Goal: Task Accomplishment & Management: Manage account settings

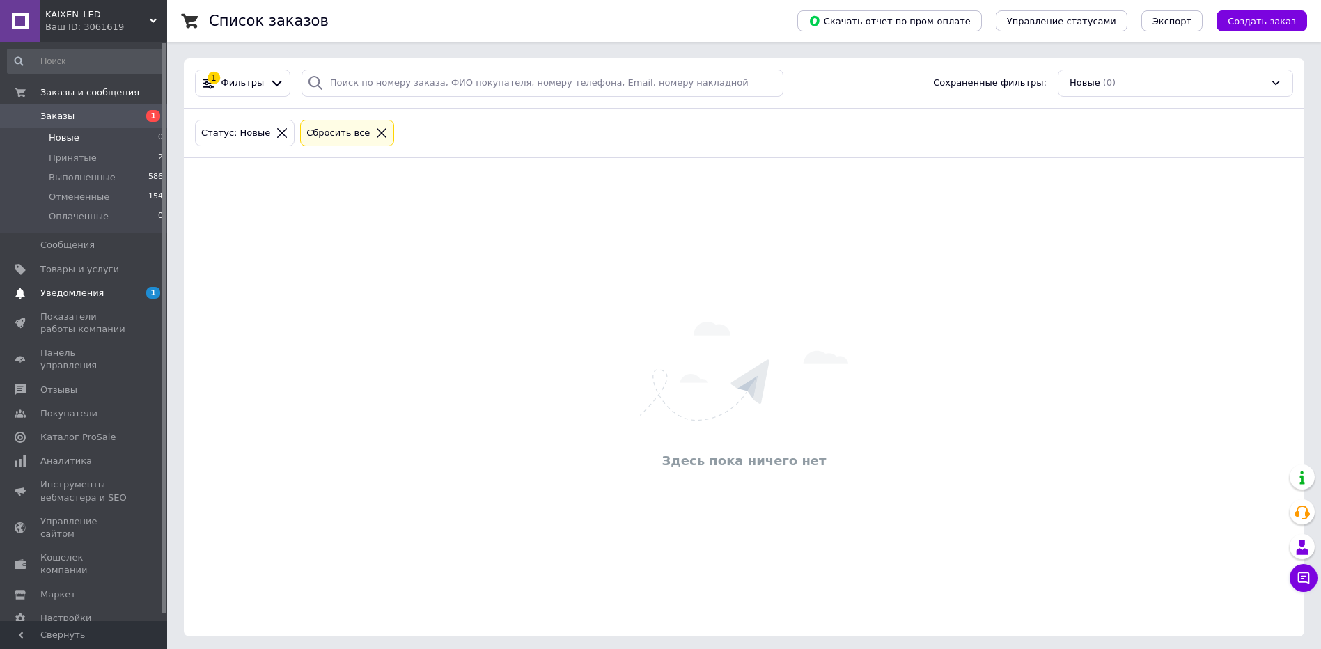
click at [100, 294] on span "Уведомления" at bounding box center [84, 293] width 88 height 13
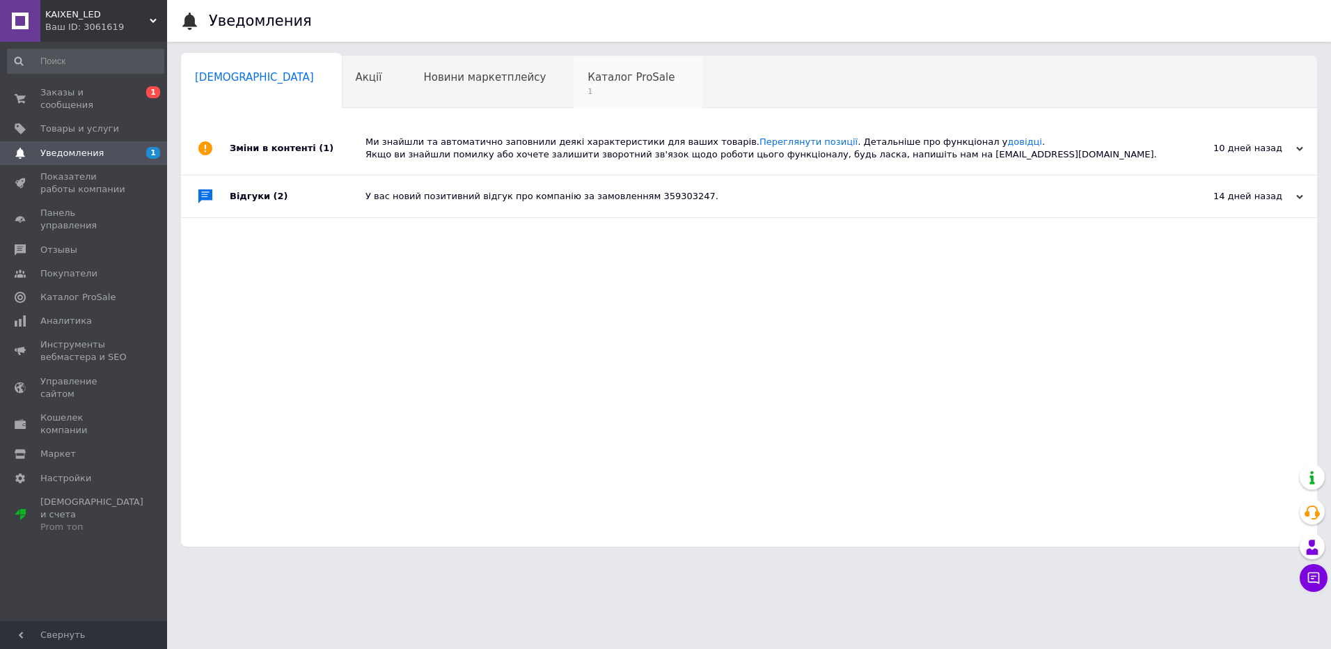
click at [588, 83] on span "Каталог ProSale" at bounding box center [631, 77] width 87 height 13
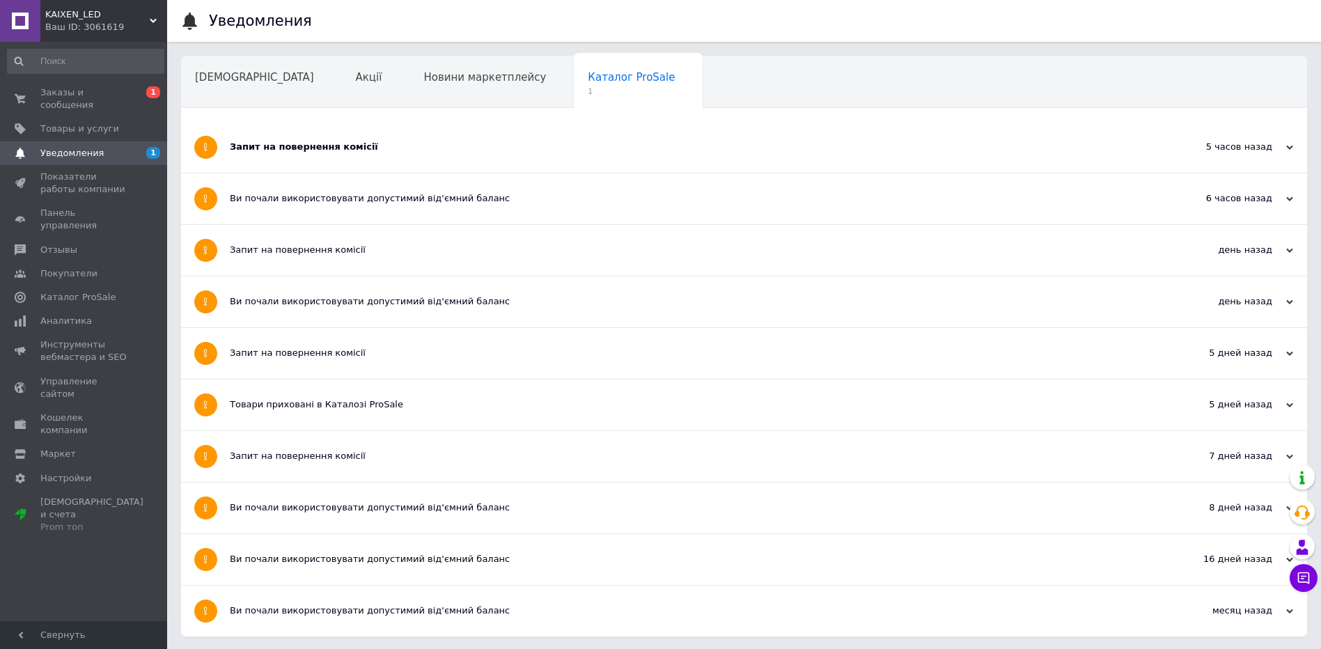
click at [810, 136] on div "Запит на повернення комісії" at bounding box center [692, 147] width 924 height 51
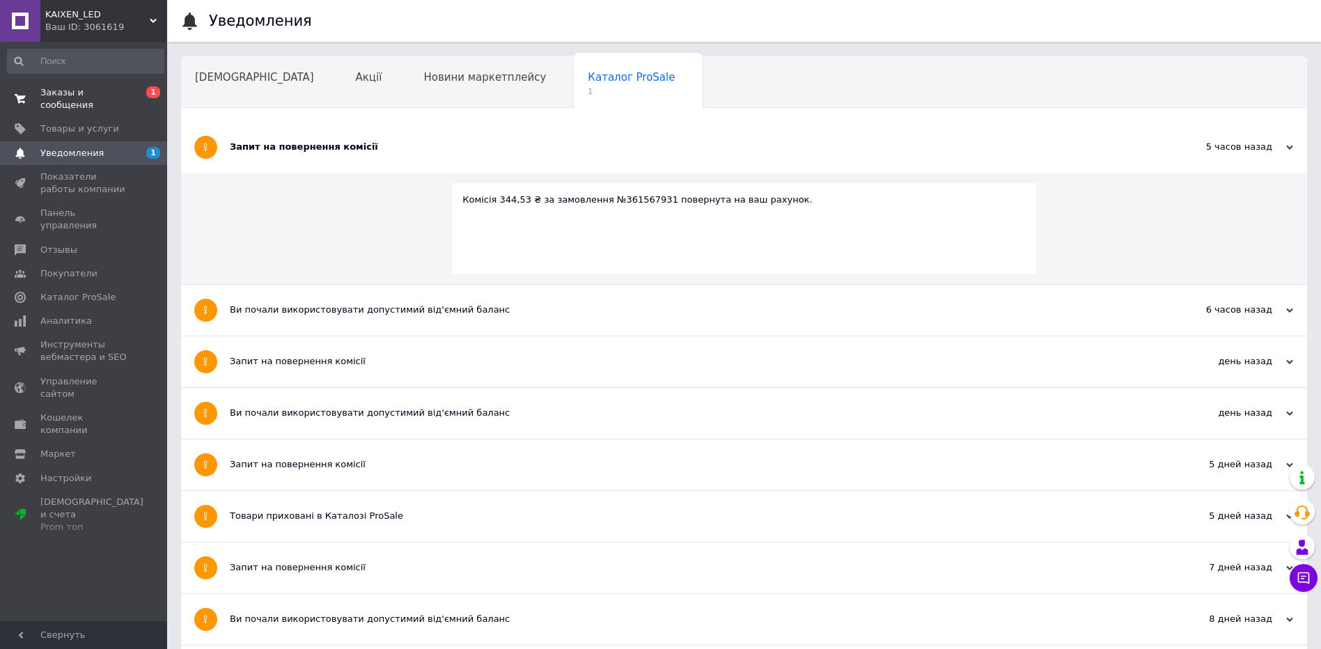
click at [68, 101] on link "Заказы и сообщения 0 1" at bounding box center [85, 99] width 171 height 36
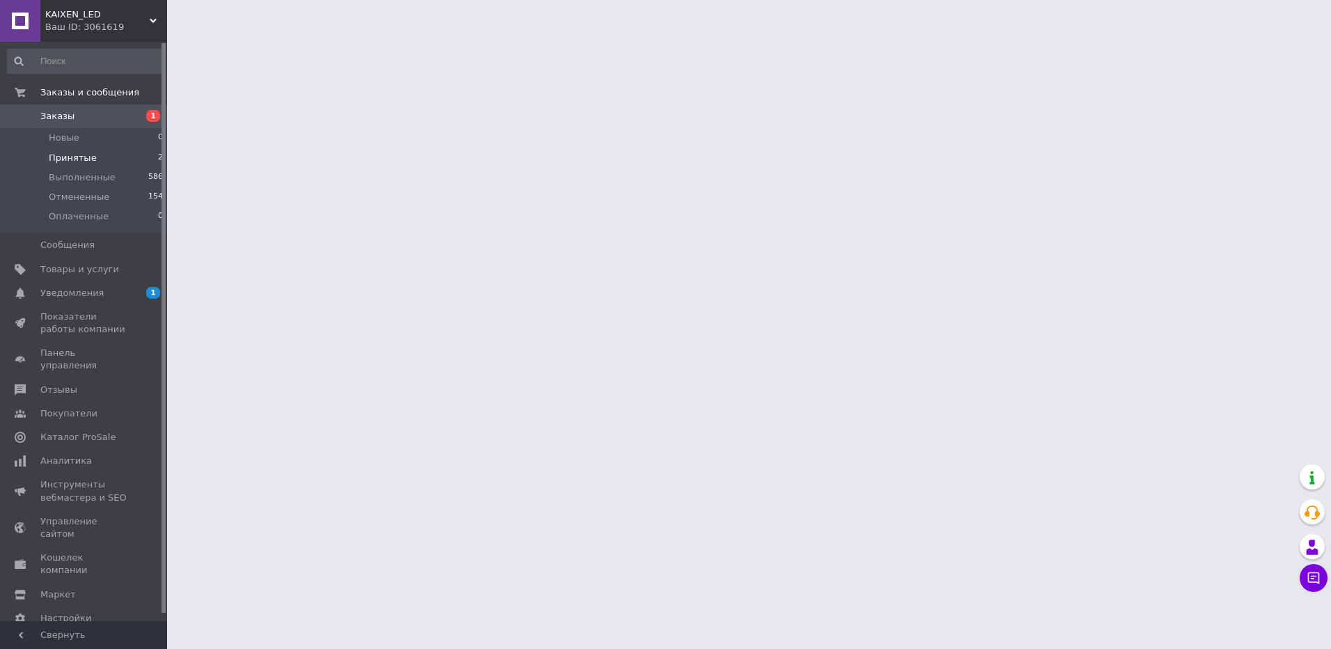
click at [97, 163] on li "Принятые 2" at bounding box center [85, 157] width 171 height 19
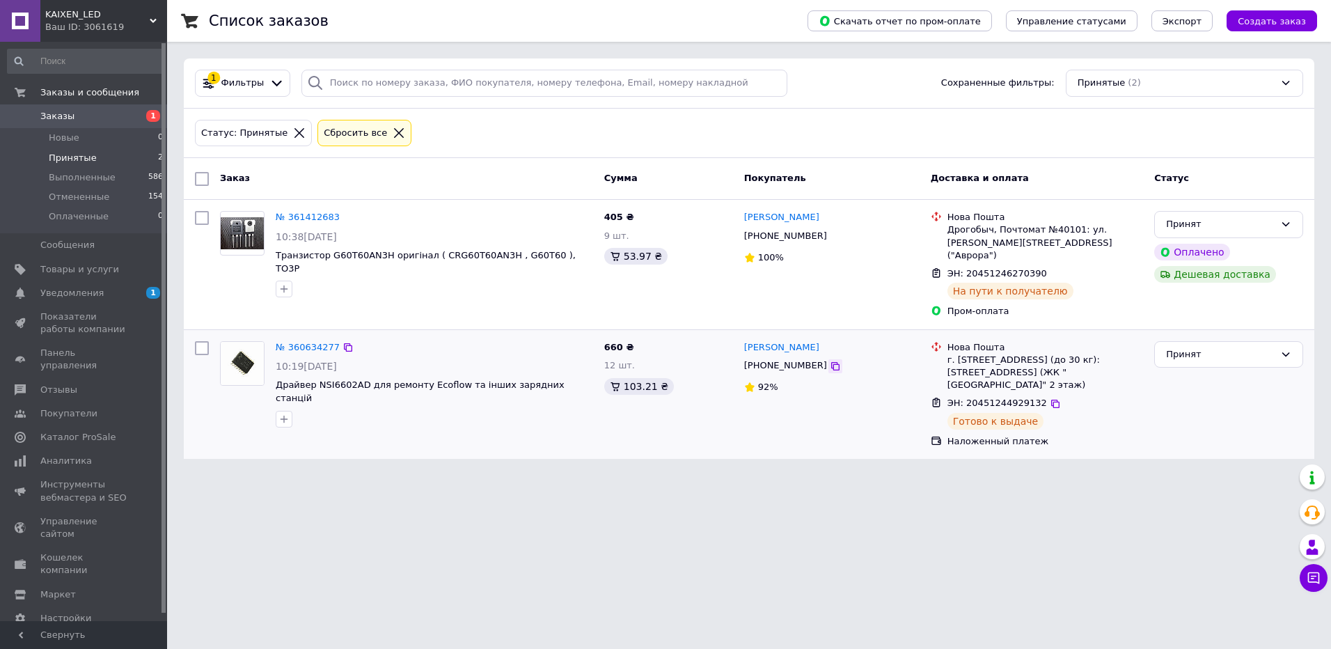
click at [831, 362] on icon at bounding box center [835, 366] width 8 height 8
click at [1050, 398] on icon at bounding box center [1055, 403] width 11 height 11
click at [1317, 576] on icon at bounding box center [1314, 578] width 14 height 14
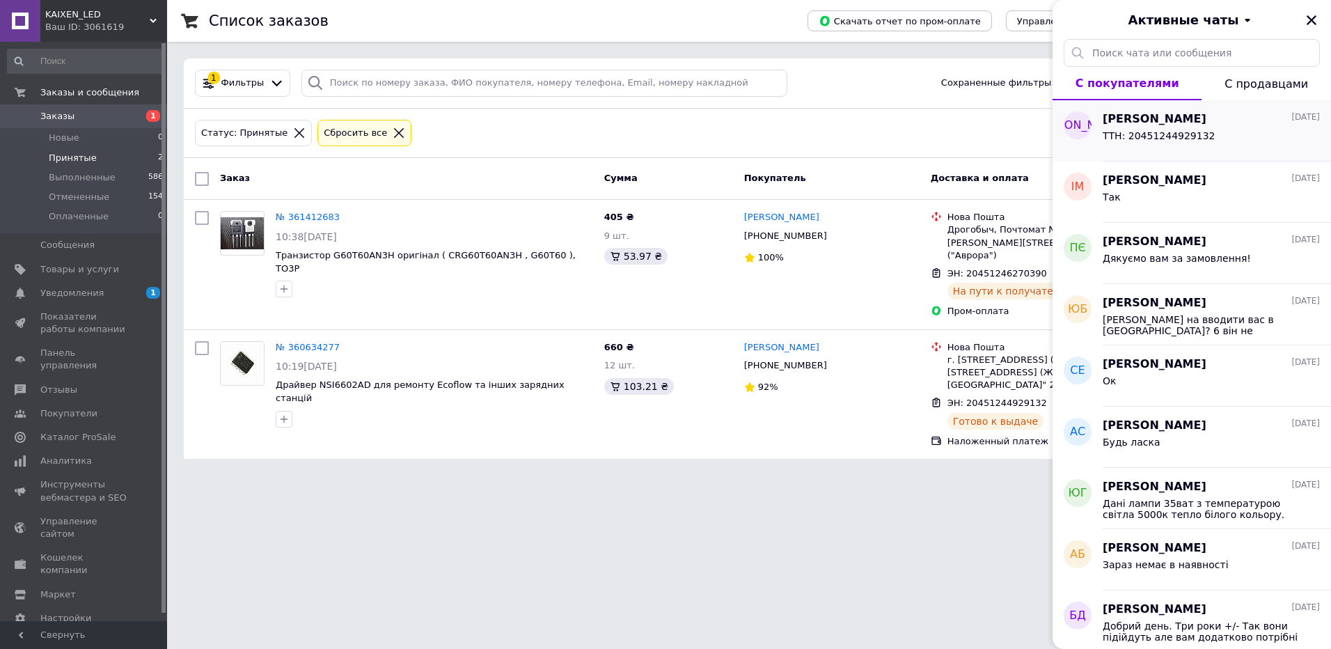
click at [1204, 139] on div "ТТН: 20451244929132" at bounding box center [1211, 138] width 217 height 22
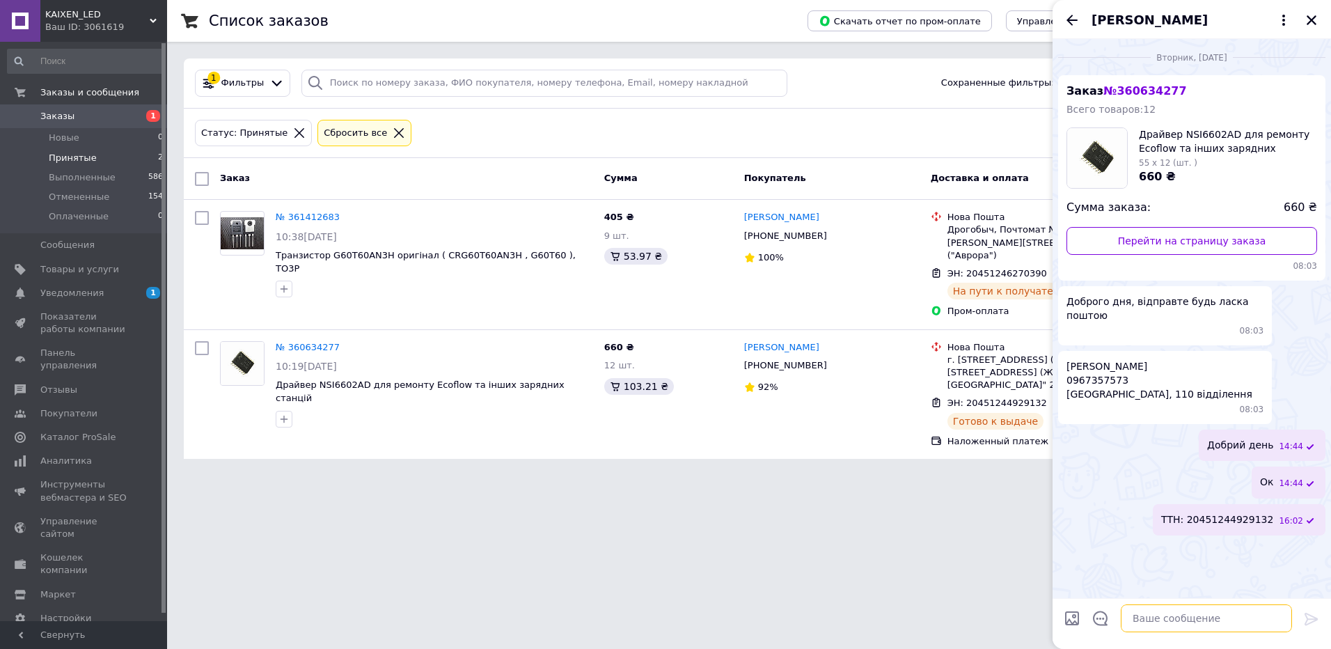
click at [1178, 614] on textarea at bounding box center [1206, 618] width 171 height 28
click at [1103, 617] on textarea "Очікує вас на відділені" at bounding box center [1192, 618] width 199 height 28
type textarea "Добрий день. Очікує вас на відділені"
click at [118, 298] on span "Уведомления" at bounding box center [84, 293] width 88 height 13
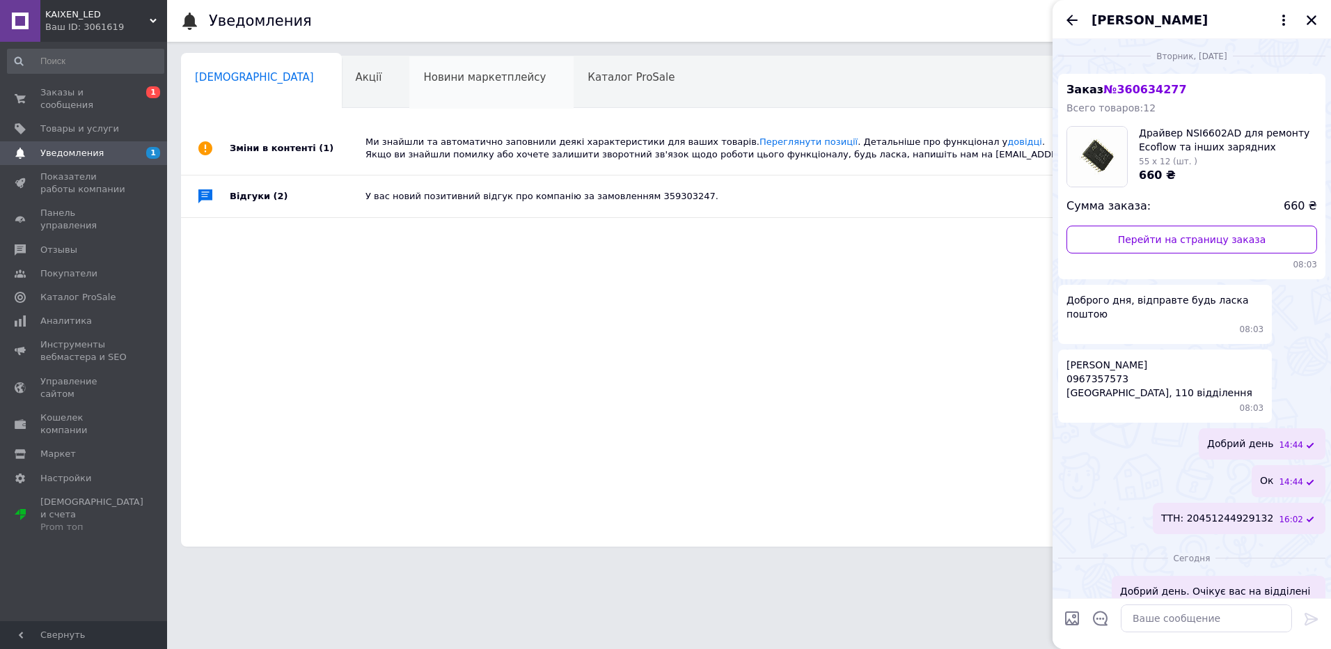
click at [419, 92] on div "Новини маркетплейсу 0" at bounding box center [491, 82] width 164 height 53
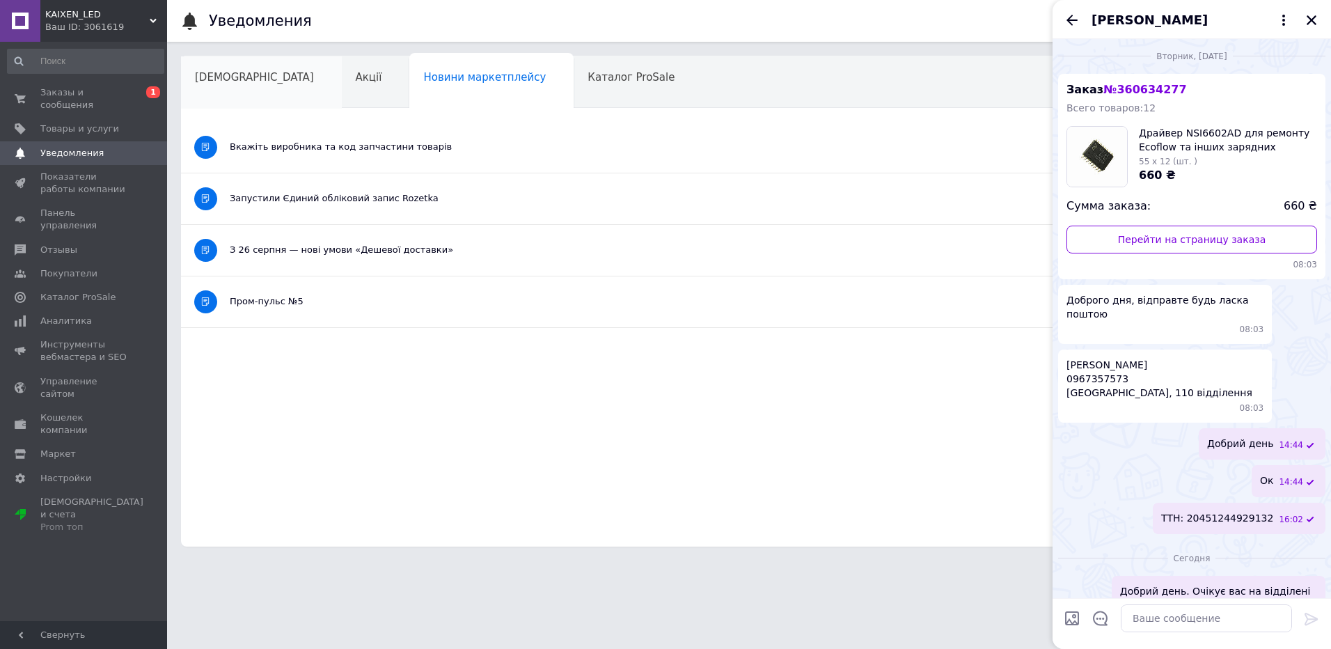
click at [235, 87] on div "Сповіщення" at bounding box center [261, 82] width 161 height 53
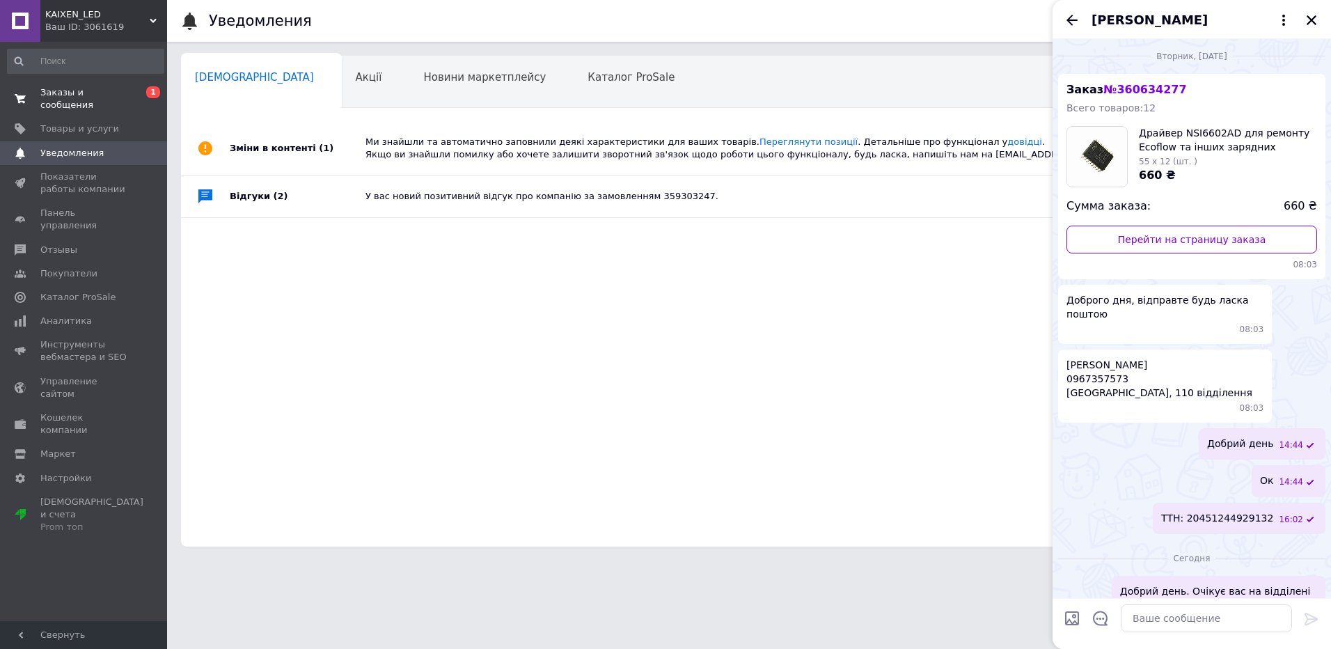
click at [137, 101] on link "Заказы и сообщения 0 1" at bounding box center [85, 99] width 171 height 36
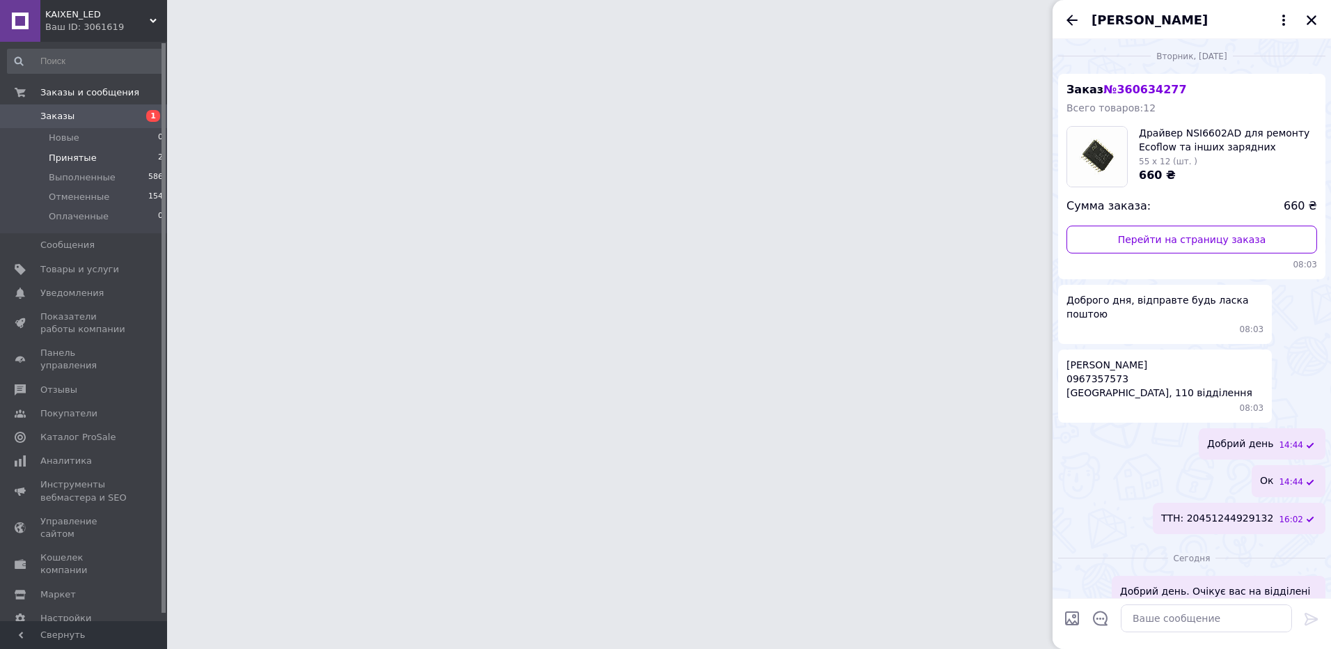
click at [117, 162] on li "Принятые 2" at bounding box center [85, 157] width 171 height 19
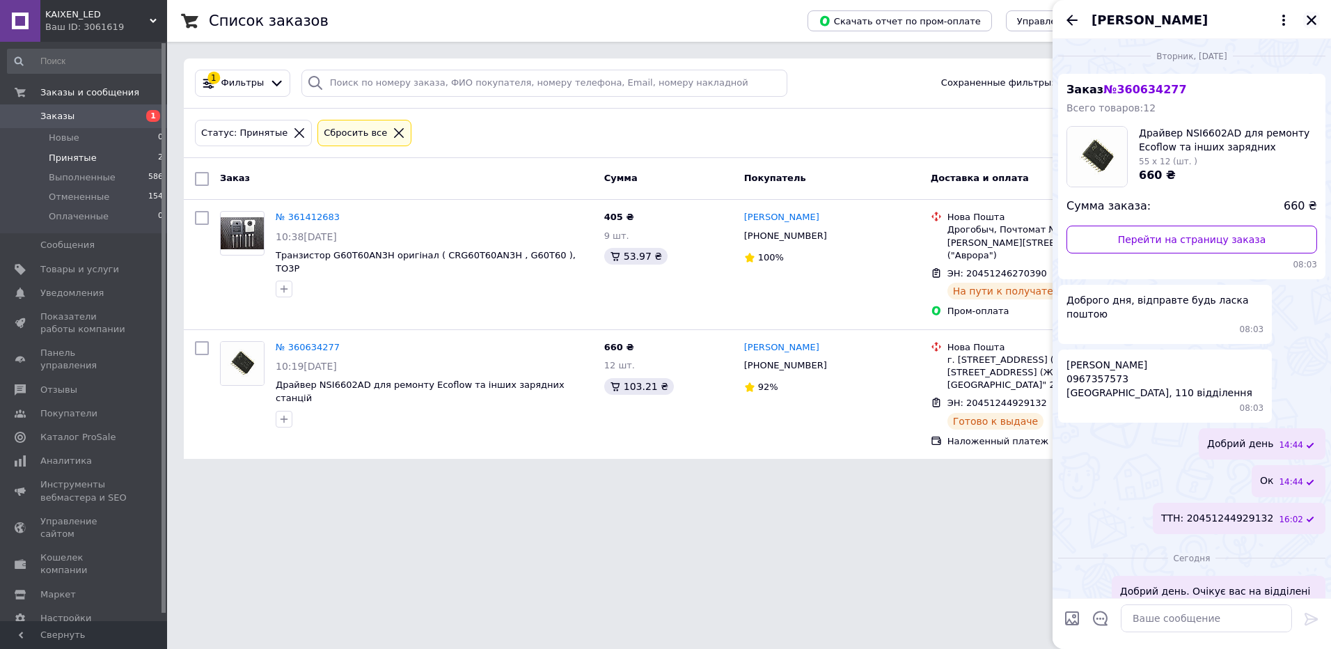
click at [1311, 17] on icon "Закрыть" at bounding box center [1312, 20] width 13 height 13
